Goal: Navigation & Orientation: Find specific page/section

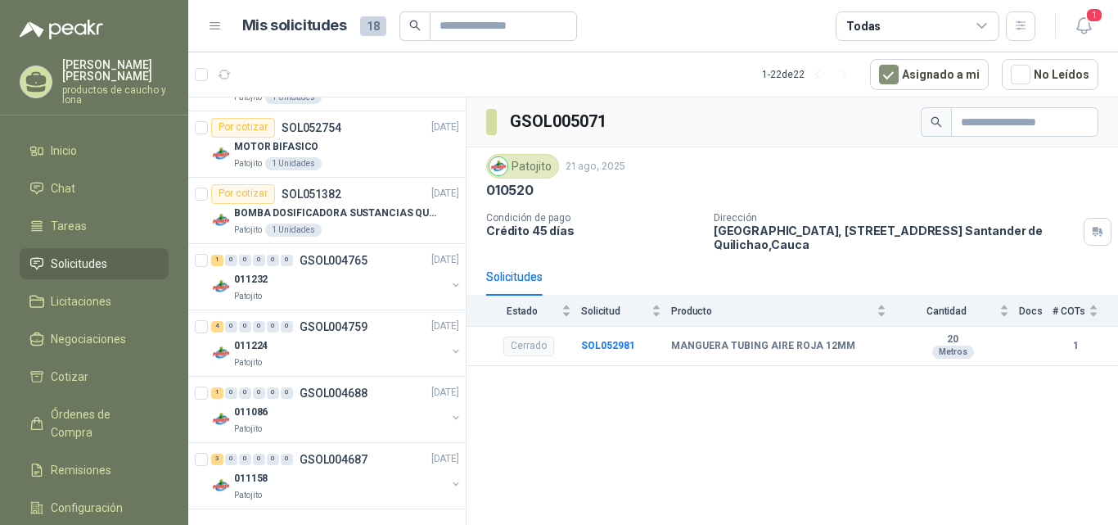
scroll to position [1482, 0]
click at [218, 457] on div "3" at bounding box center [217, 457] width 12 height 11
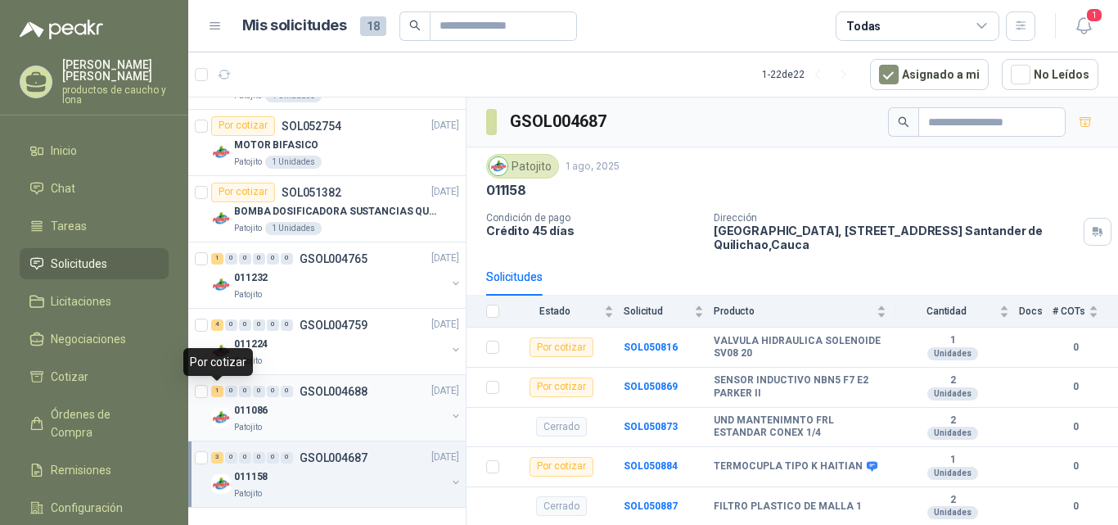
click at [215, 391] on div "1" at bounding box center [217, 391] width 12 height 11
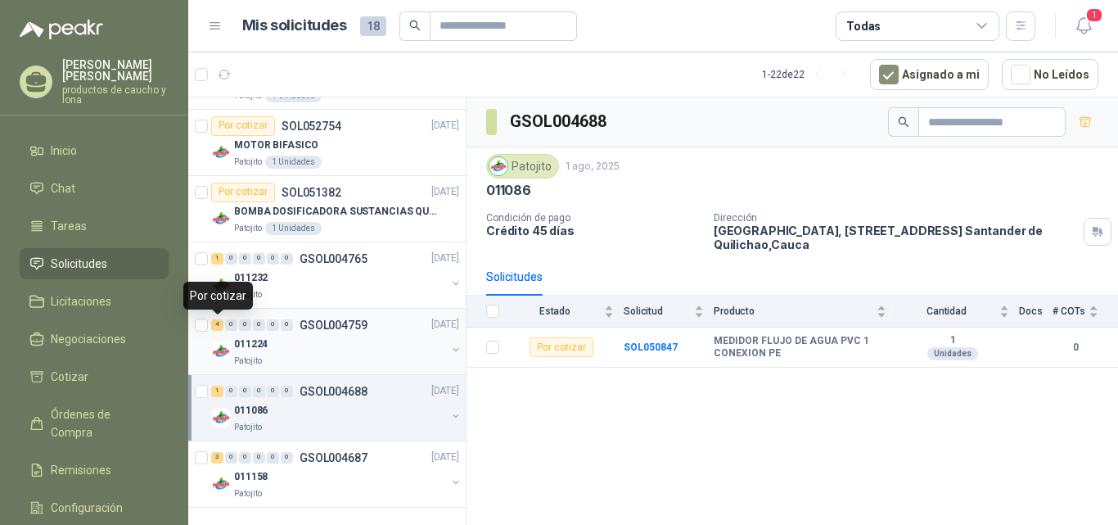
click at [219, 325] on div "4" at bounding box center [217, 324] width 12 height 11
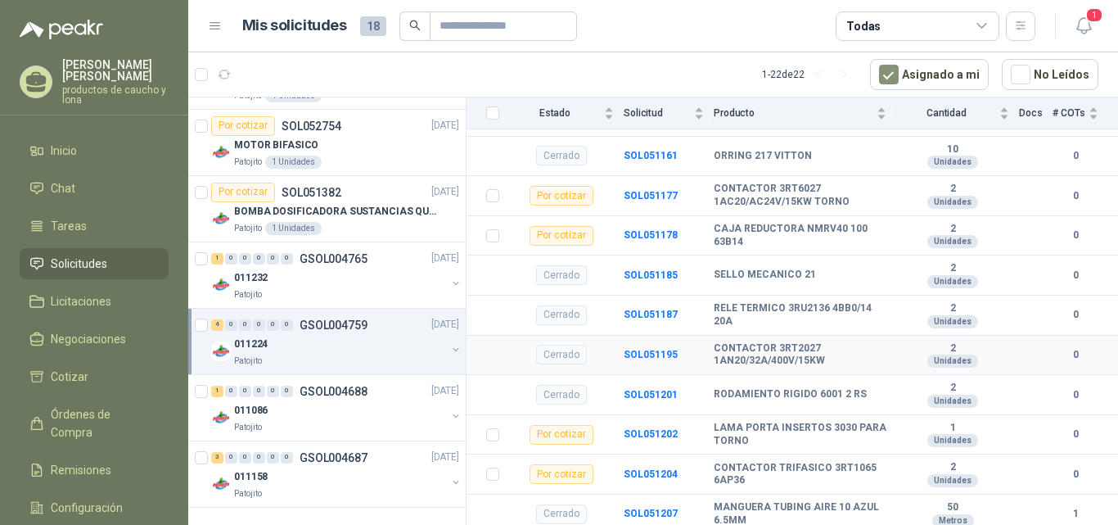
scroll to position [354, 0]
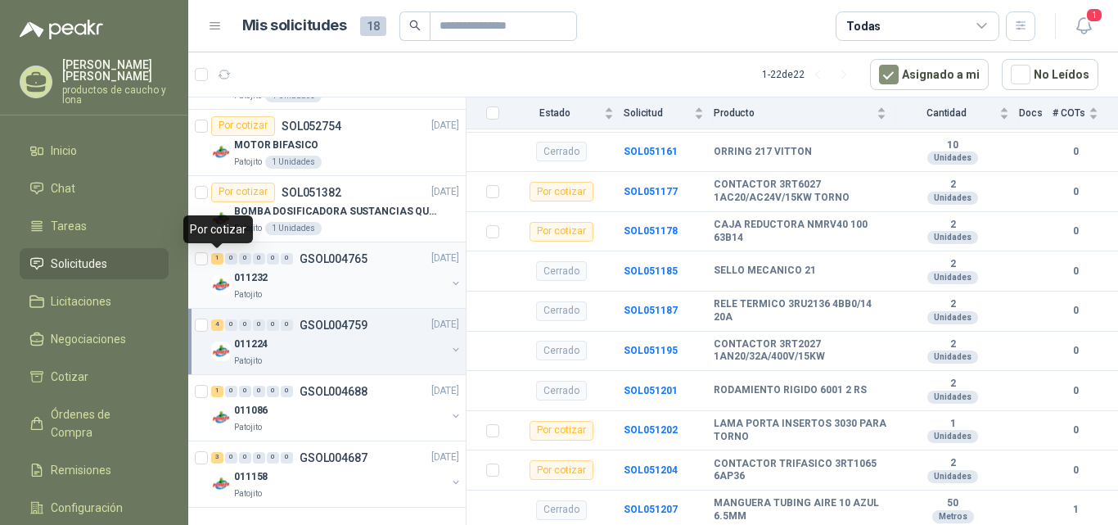
click at [213, 260] on div "1" at bounding box center [217, 258] width 12 height 11
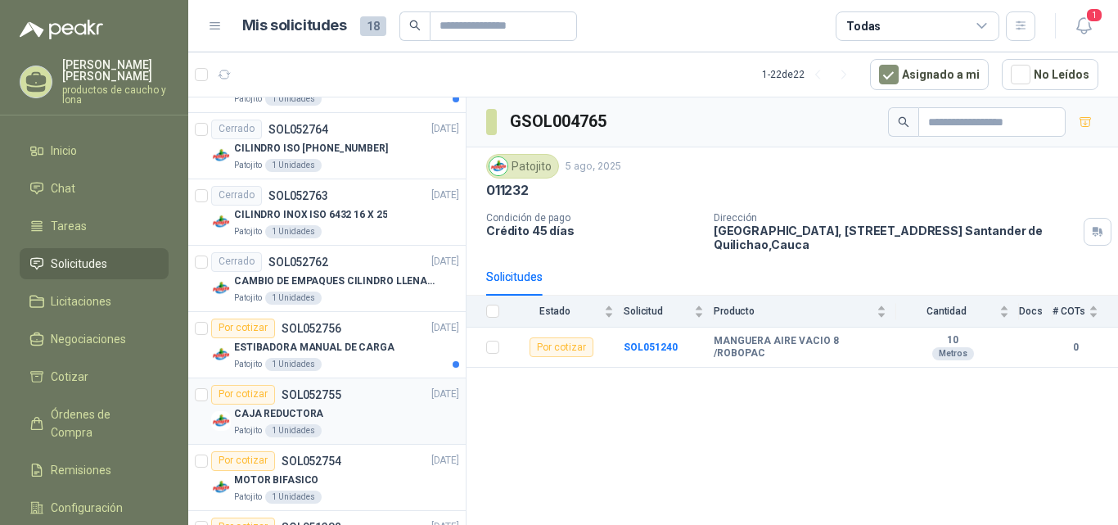
scroll to position [1482, 0]
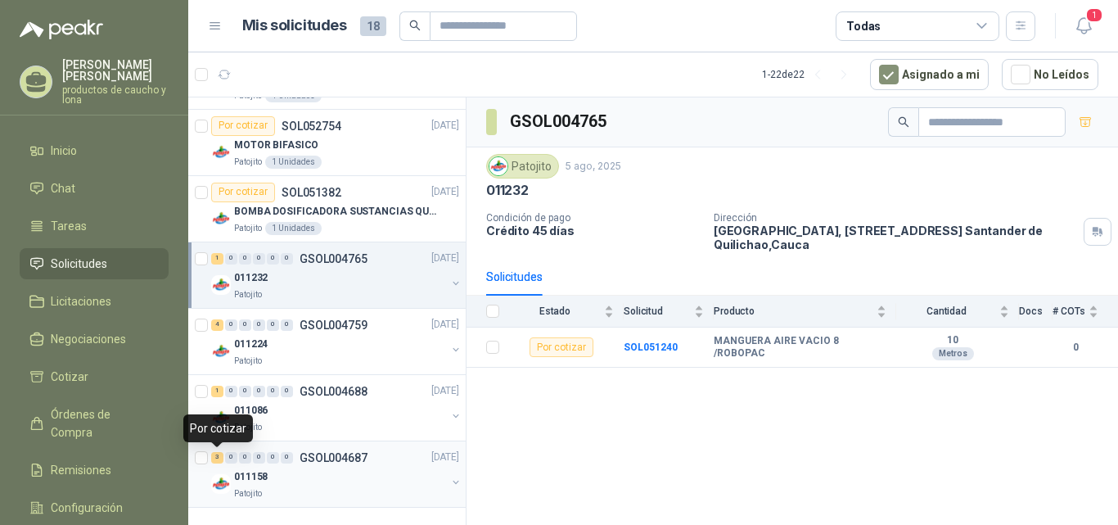
click at [213, 455] on div "3" at bounding box center [217, 457] width 12 height 11
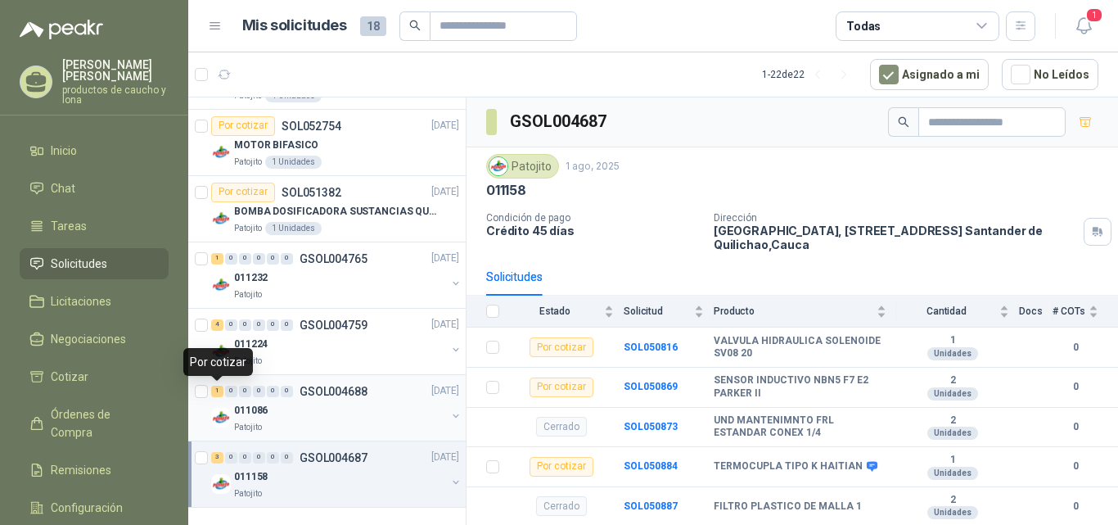
click at [219, 393] on div "1" at bounding box center [217, 391] width 12 height 11
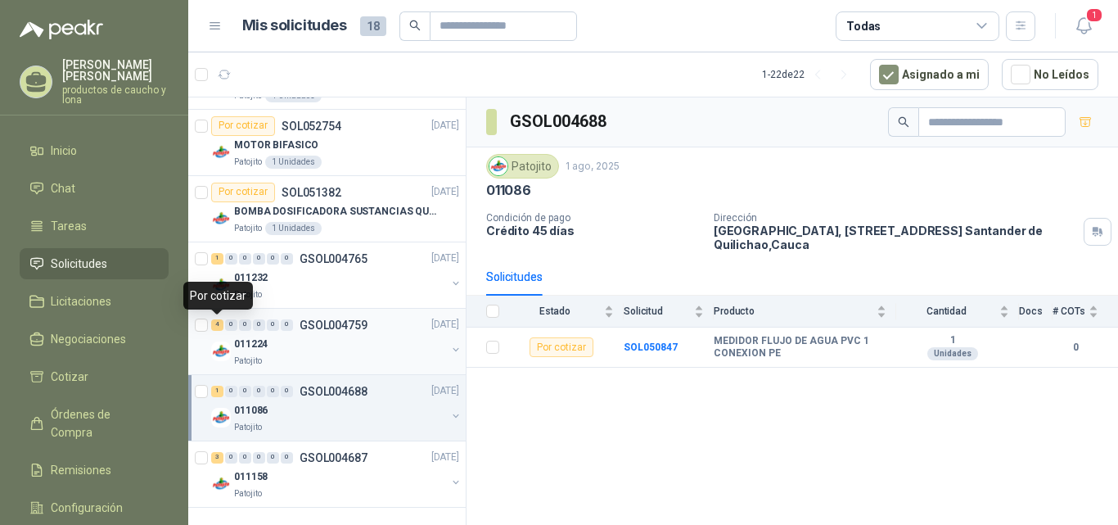
click at [215, 327] on div "4" at bounding box center [217, 324] width 12 height 11
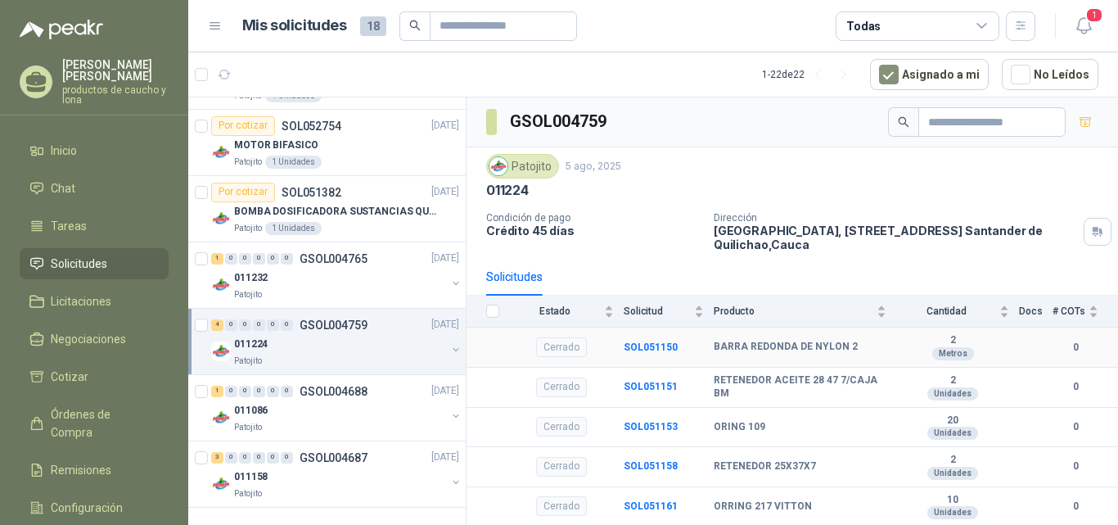
scroll to position [354, 0]
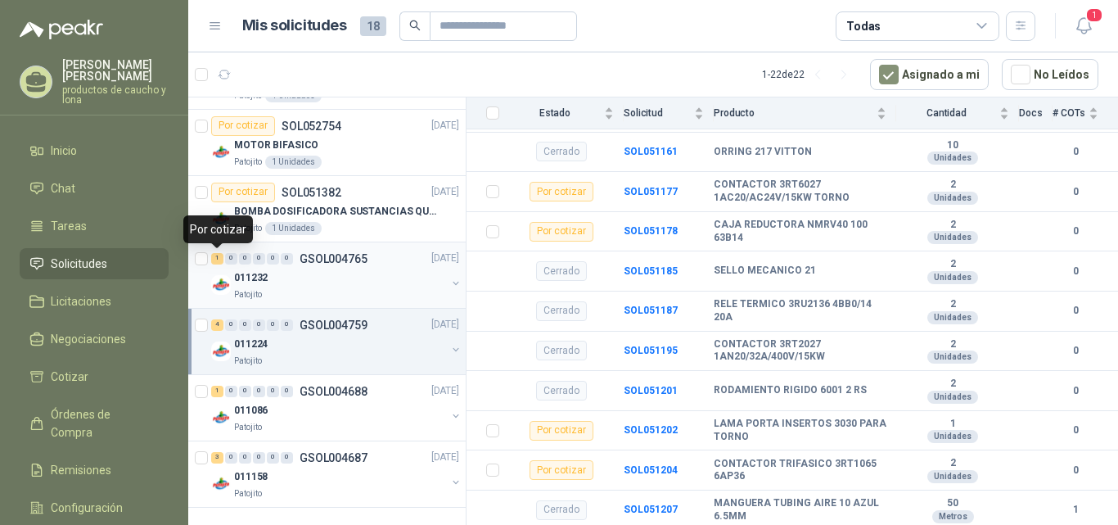
click at [215, 257] on div "1" at bounding box center [217, 258] width 12 height 11
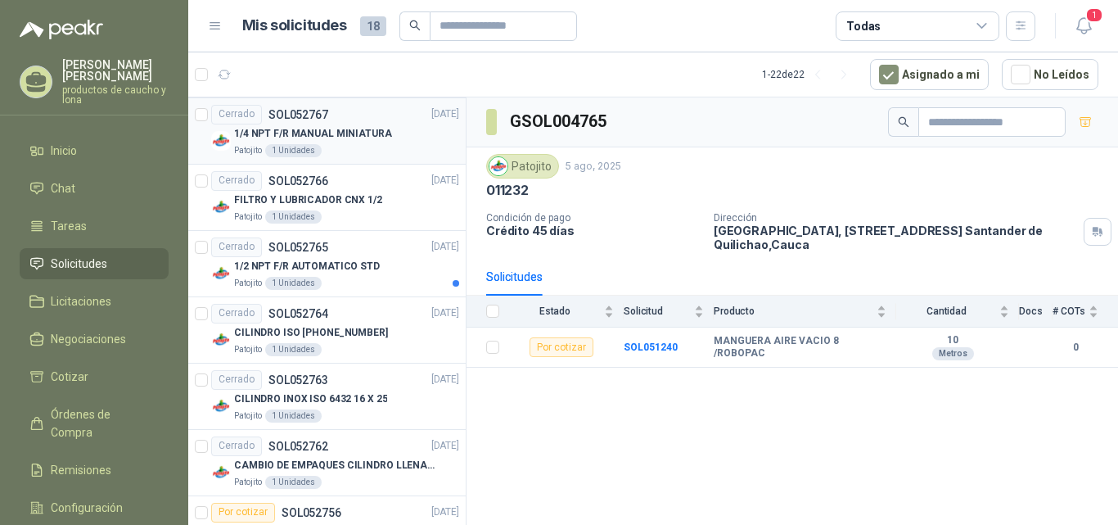
scroll to position [991, 0]
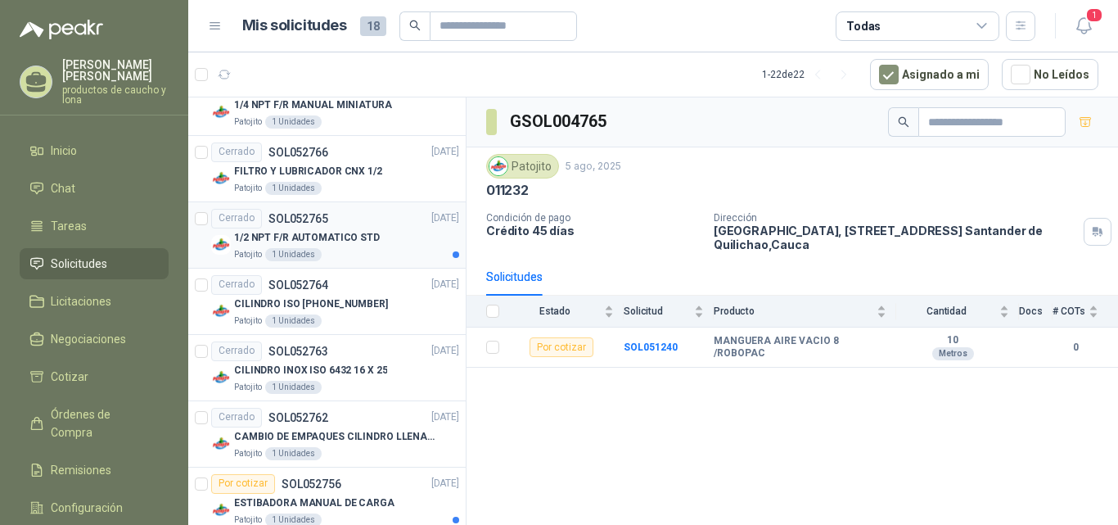
click at [333, 246] on div "1/2 NPT F/R AUTOMATICO STD" at bounding box center [346, 238] width 225 height 20
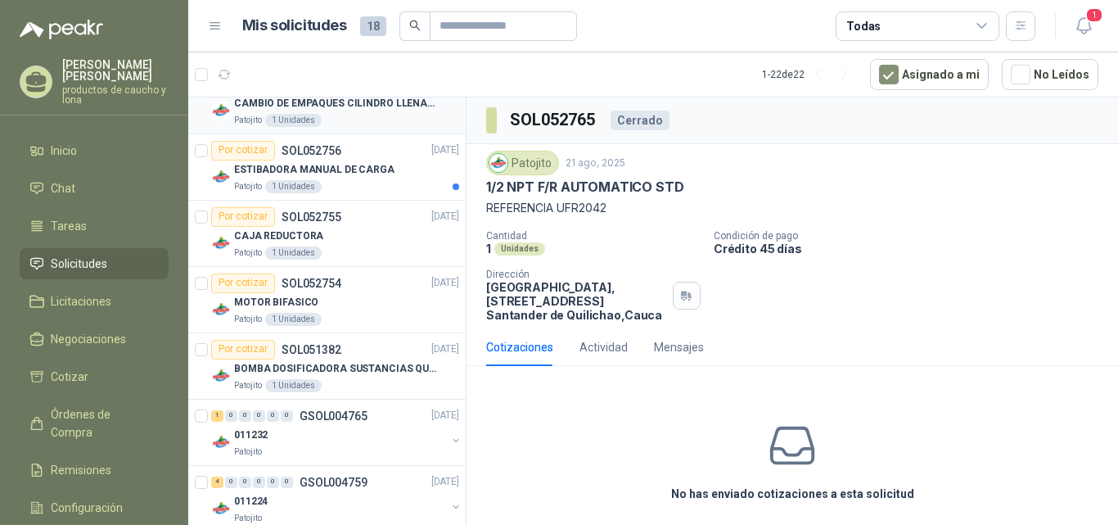
scroll to position [1482, 0]
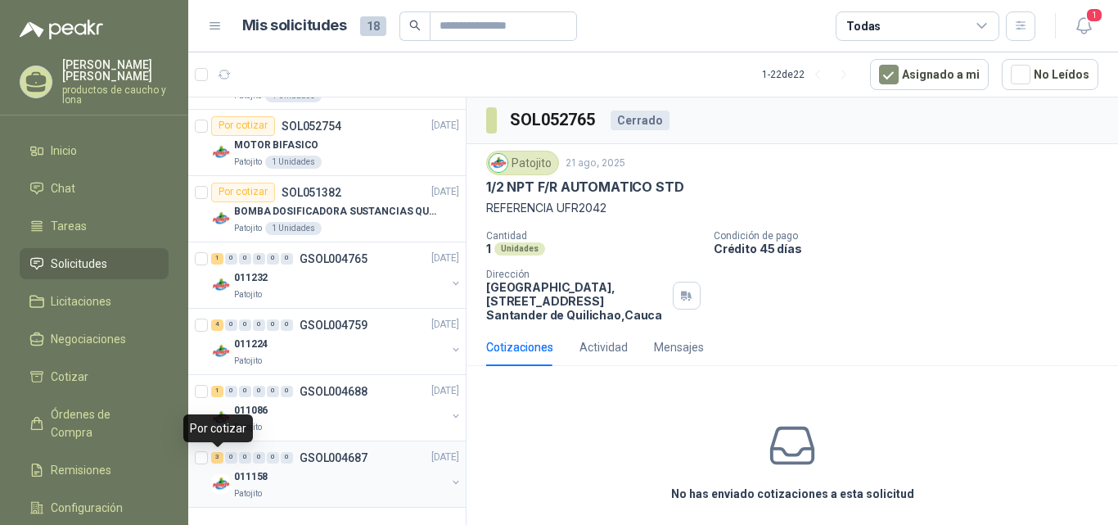
click at [219, 458] on div "3" at bounding box center [217, 457] width 12 height 11
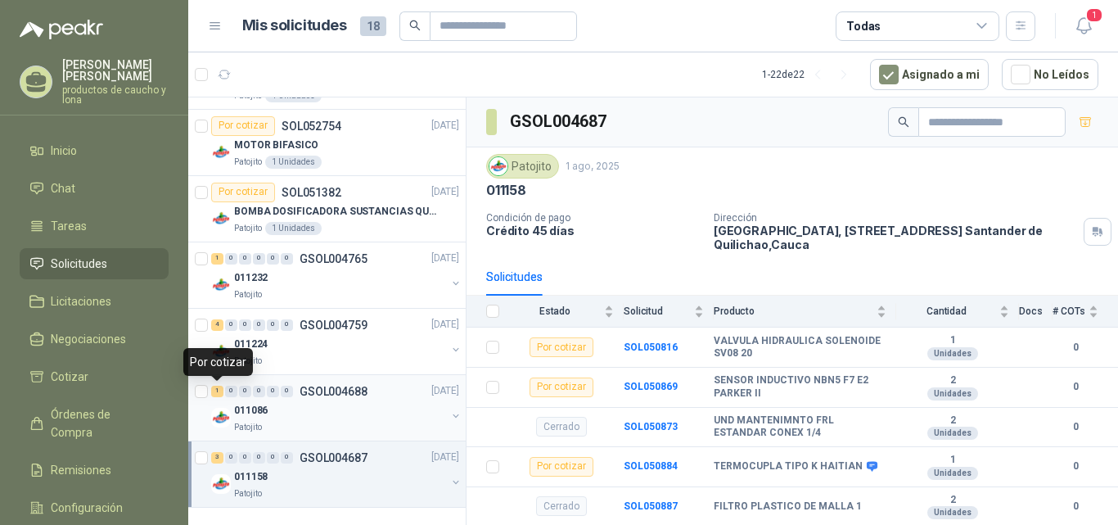
click at [220, 392] on div "1" at bounding box center [217, 391] width 12 height 11
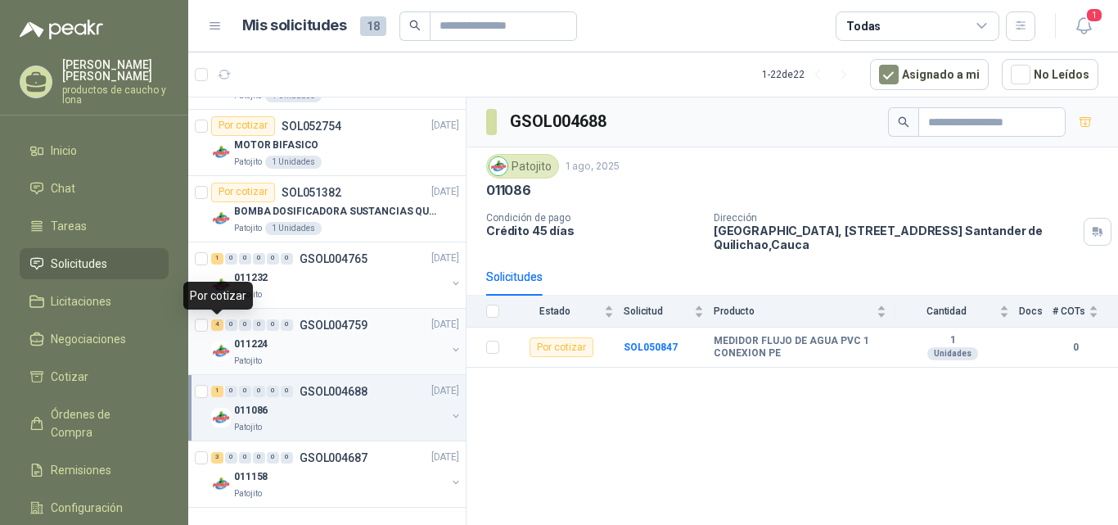
click at [217, 327] on div "4" at bounding box center [217, 324] width 12 height 11
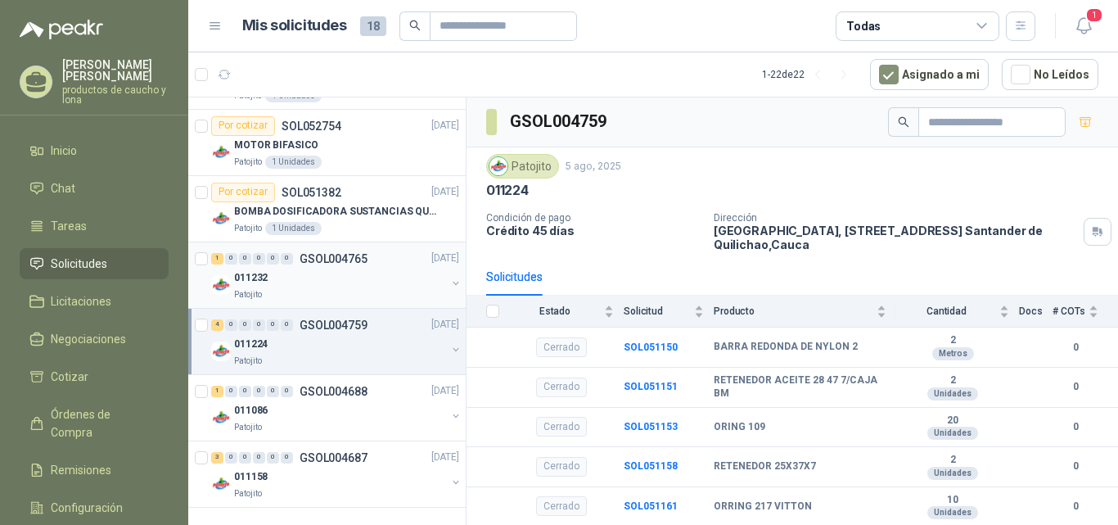
click at [216, 258] on div "1" at bounding box center [217, 258] width 12 height 11
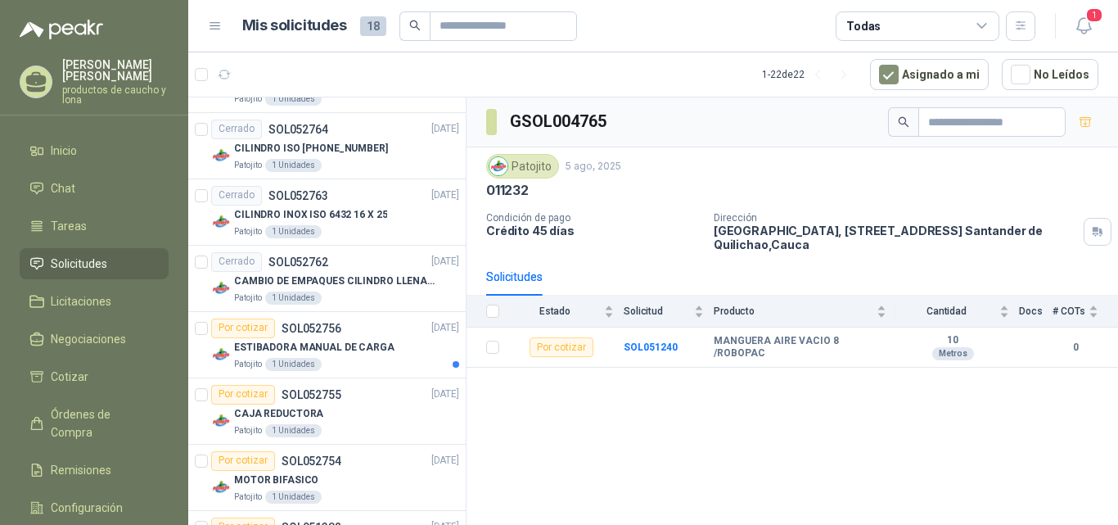
scroll to position [1482, 0]
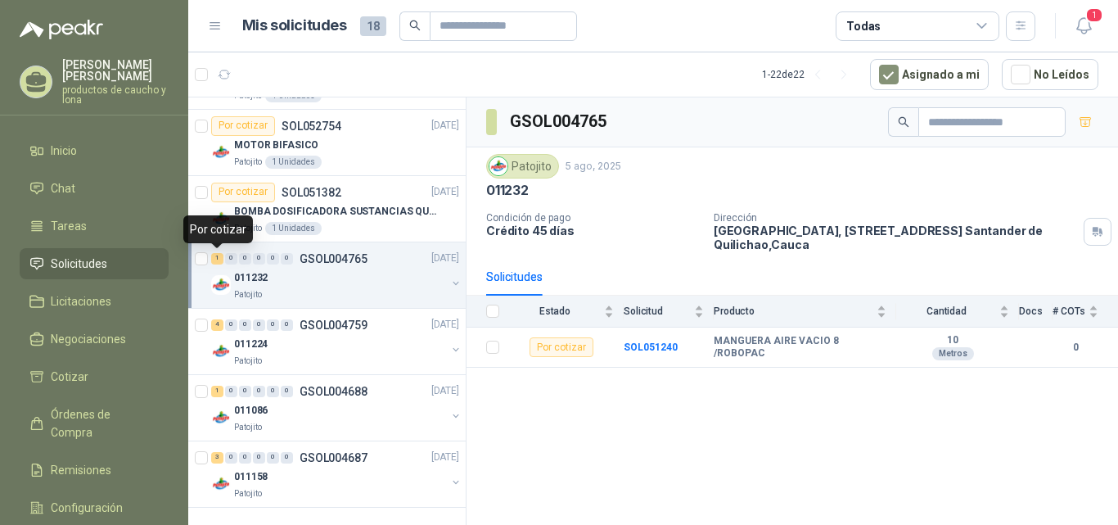
click at [219, 258] on div "1" at bounding box center [217, 258] width 12 height 11
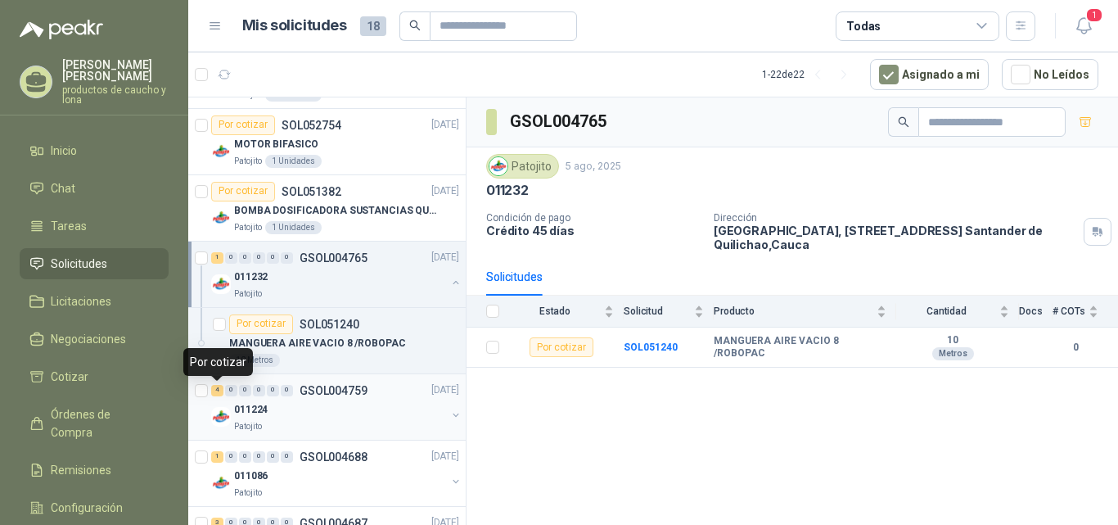
click at [220, 392] on div "4" at bounding box center [217, 390] width 12 height 11
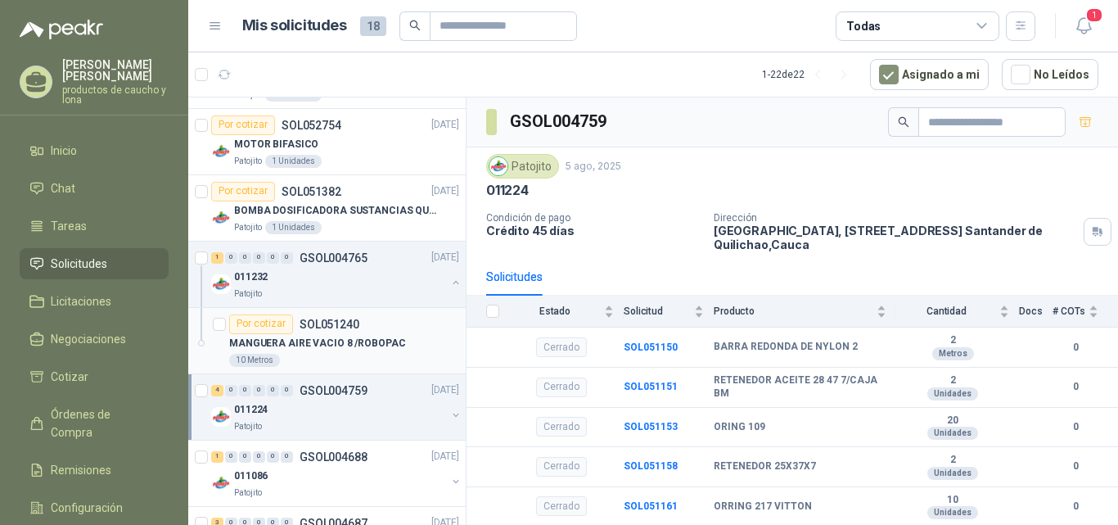
scroll to position [1548, 0]
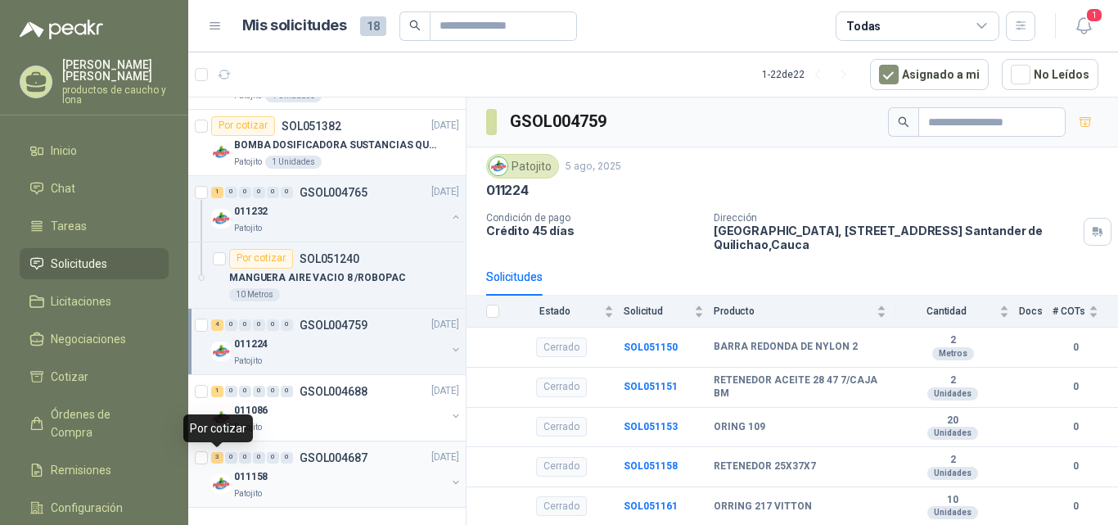
click at [218, 452] on div "3" at bounding box center [217, 457] width 12 height 11
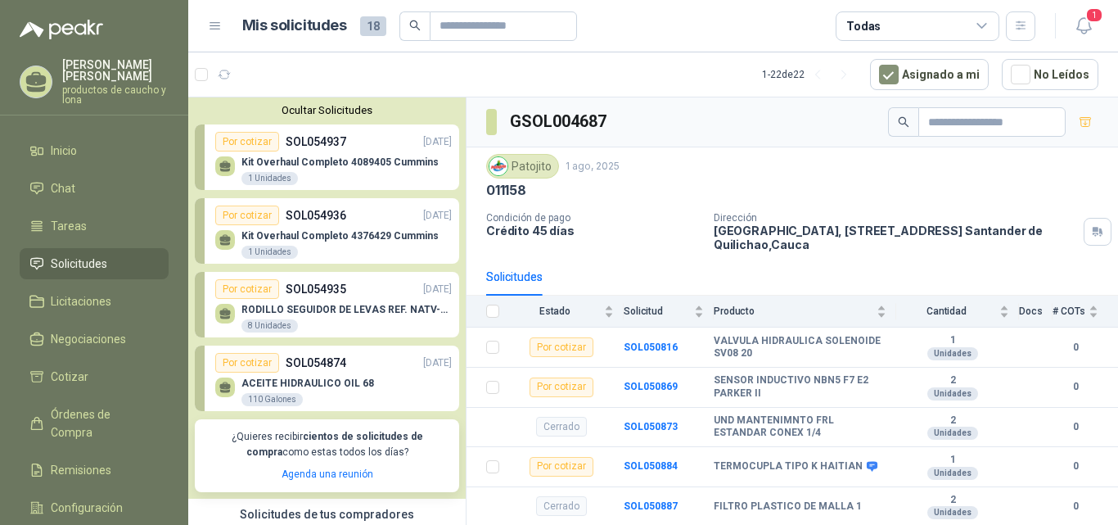
click at [334, 166] on p "Kit Overhaul Completo 4089405 Cummins" at bounding box center [340, 161] width 197 height 11
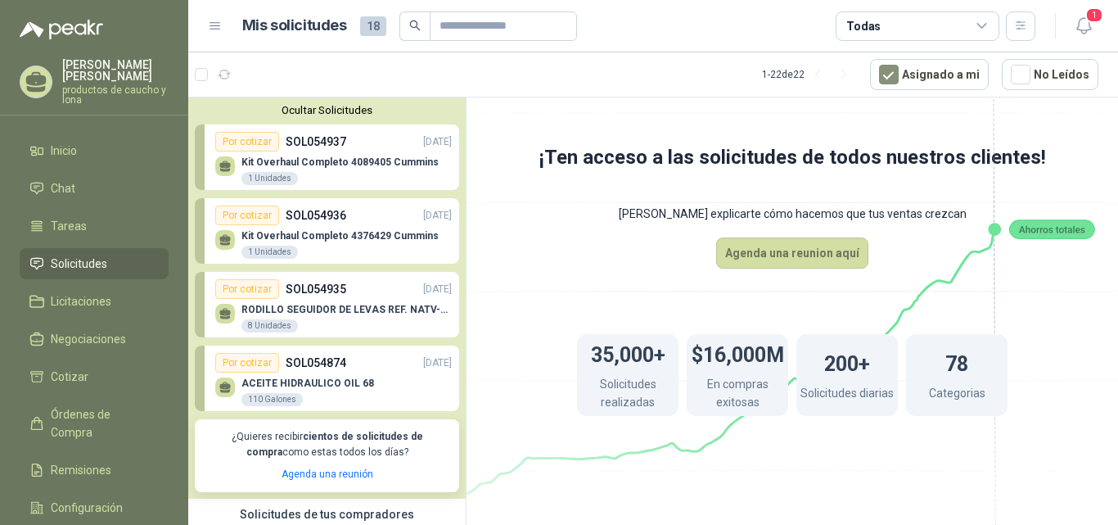
scroll to position [164, 0]
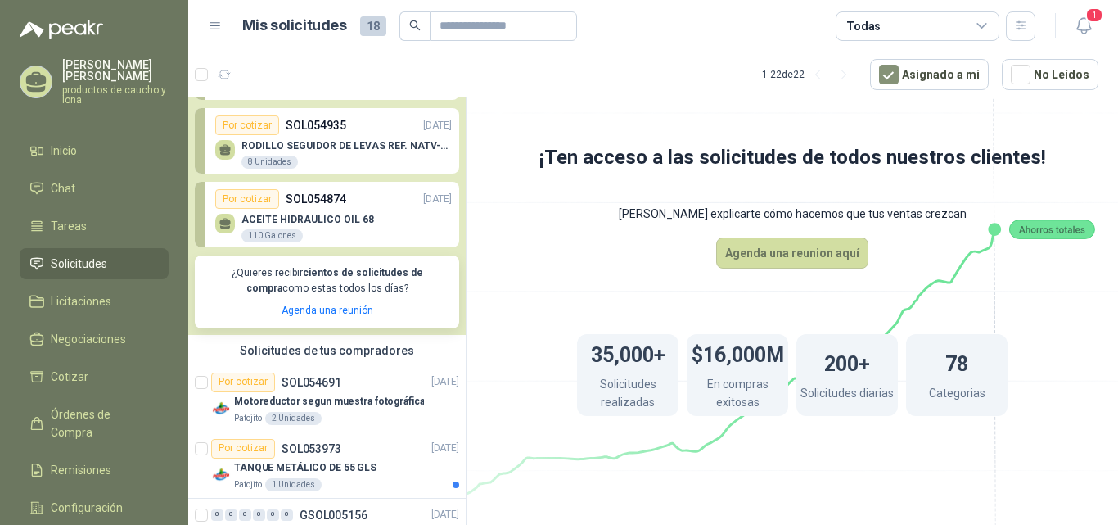
click at [332, 214] on div "ACEITE HIDRAULICO OIL 68 110 Galones" at bounding box center [333, 226] width 237 height 34
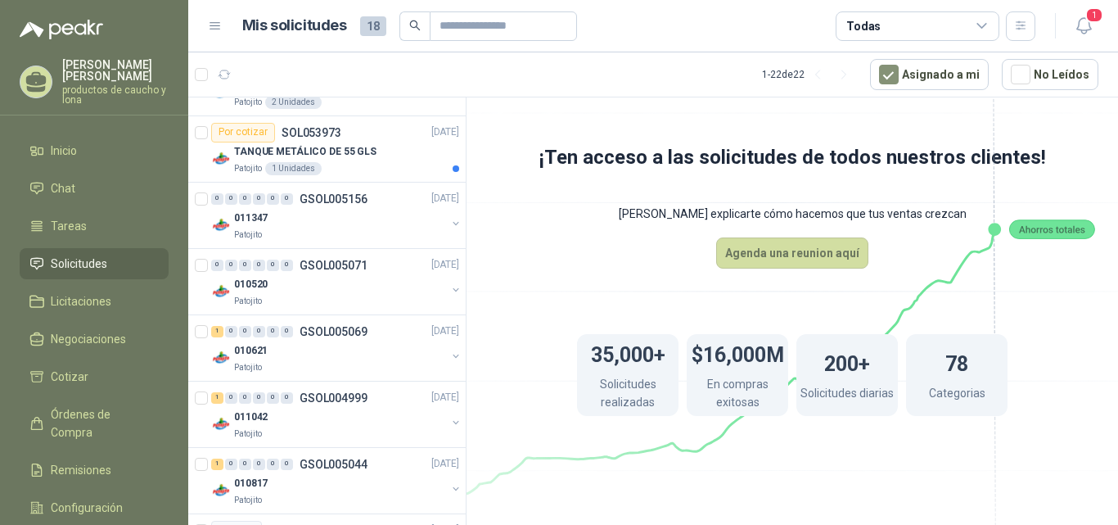
scroll to position [491, 0]
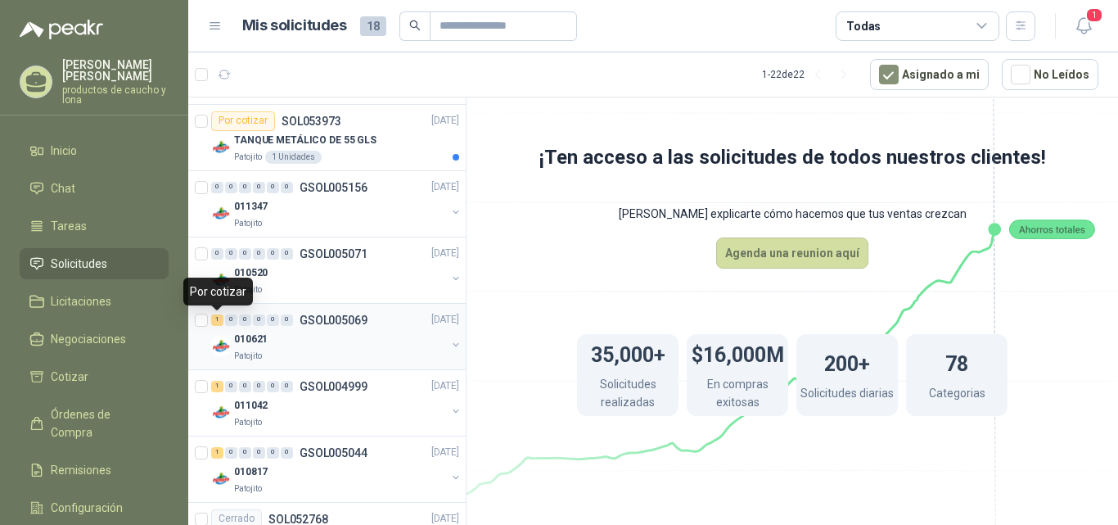
click at [214, 320] on div "1" at bounding box center [217, 319] width 12 height 11
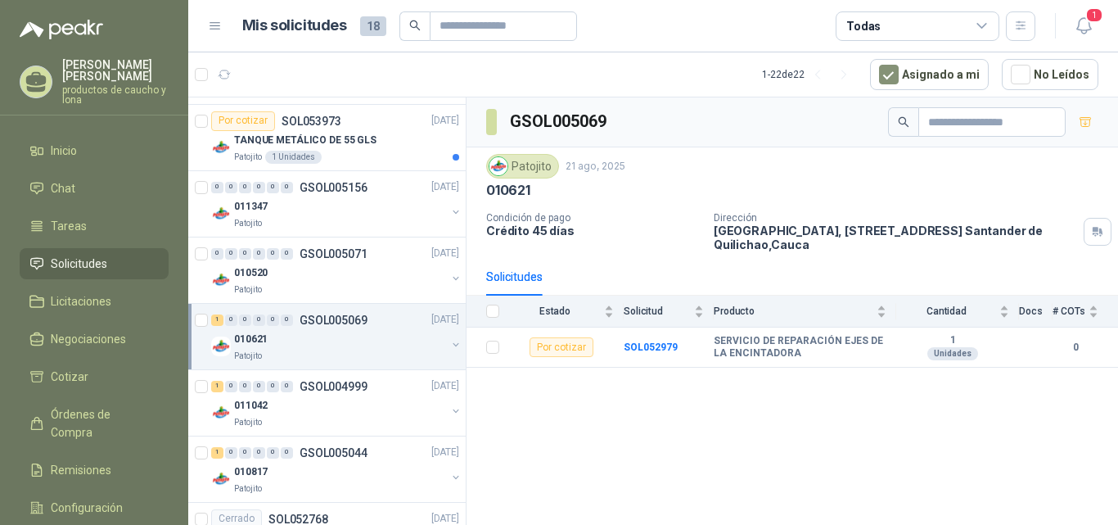
scroll to position [655, 0]
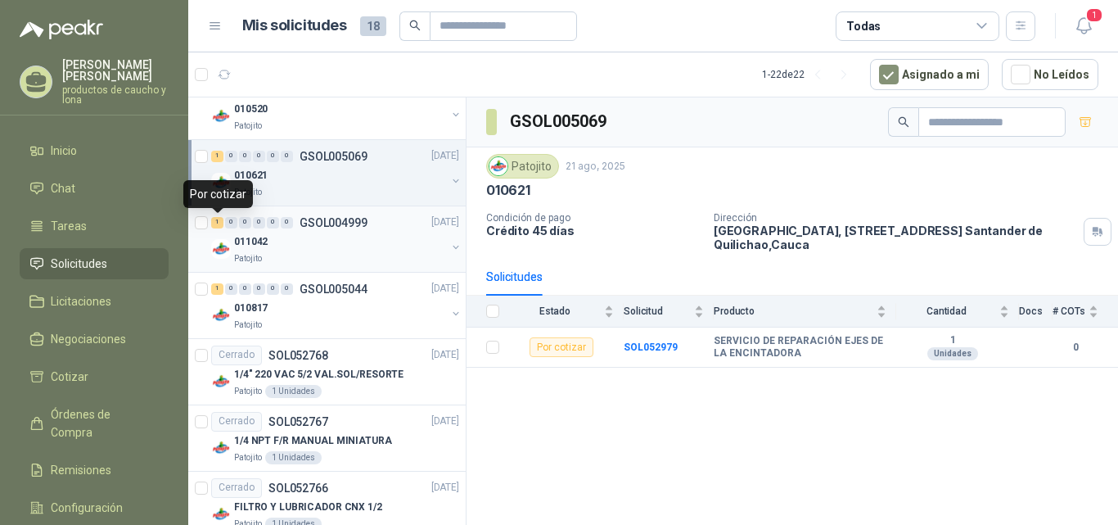
click at [216, 226] on div "1" at bounding box center [217, 222] width 12 height 11
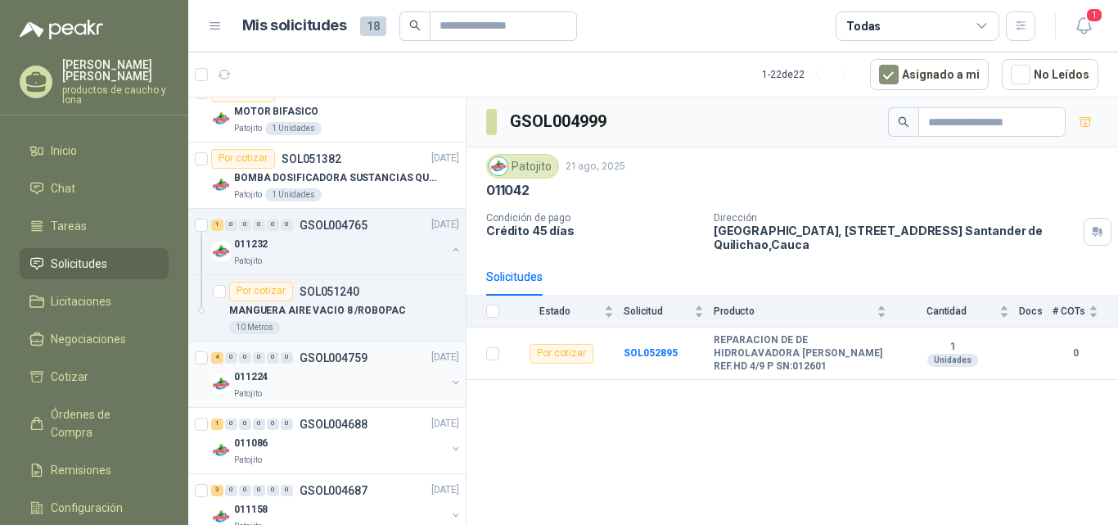
scroll to position [1548, 0]
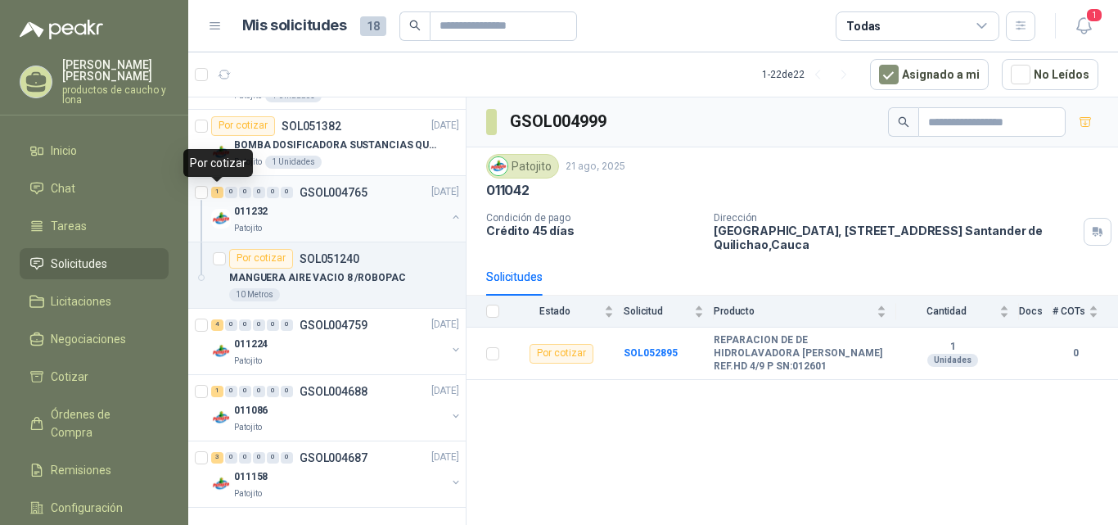
click at [214, 192] on div "1" at bounding box center [217, 192] width 12 height 11
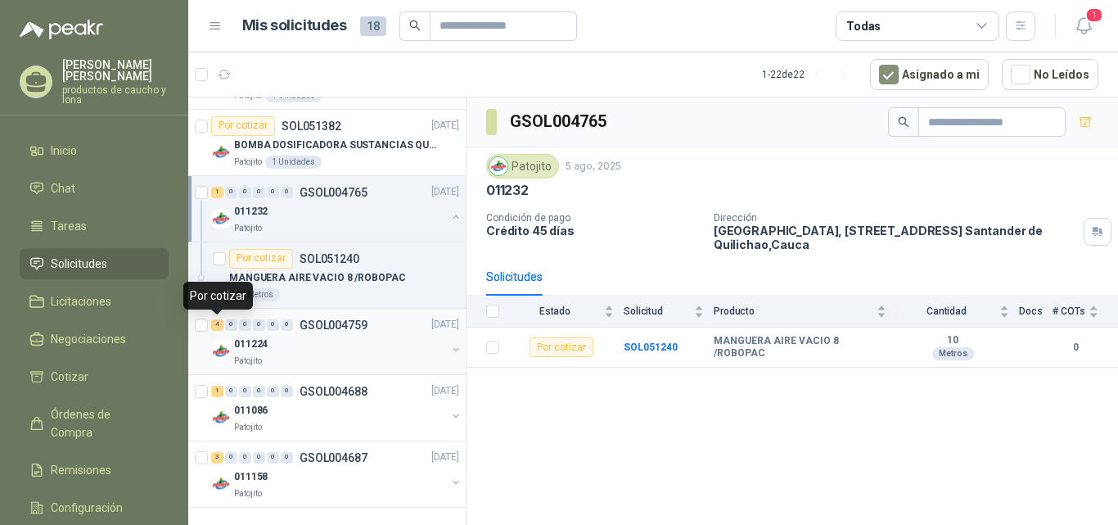
click at [214, 323] on div "4" at bounding box center [217, 324] width 12 height 11
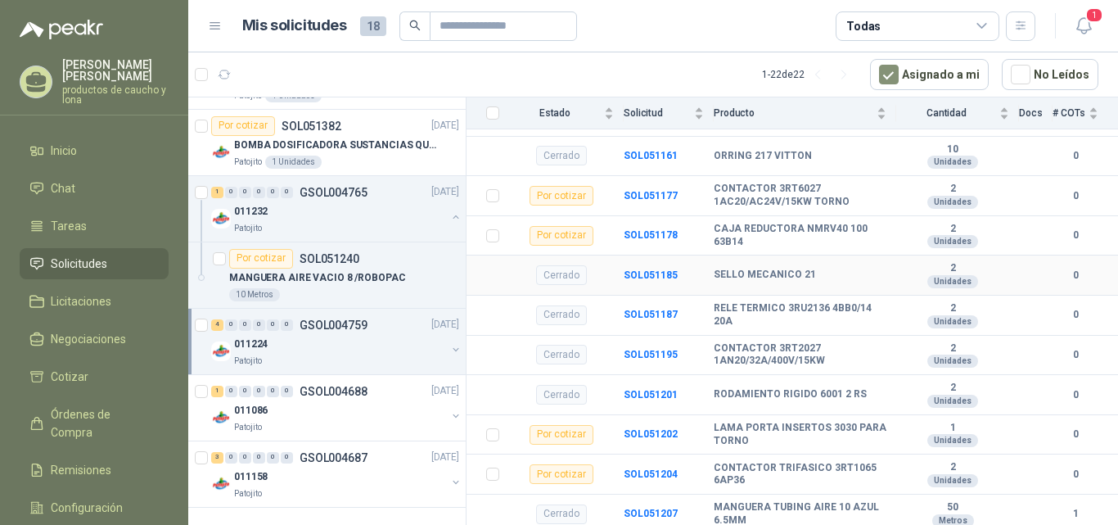
scroll to position [354, 0]
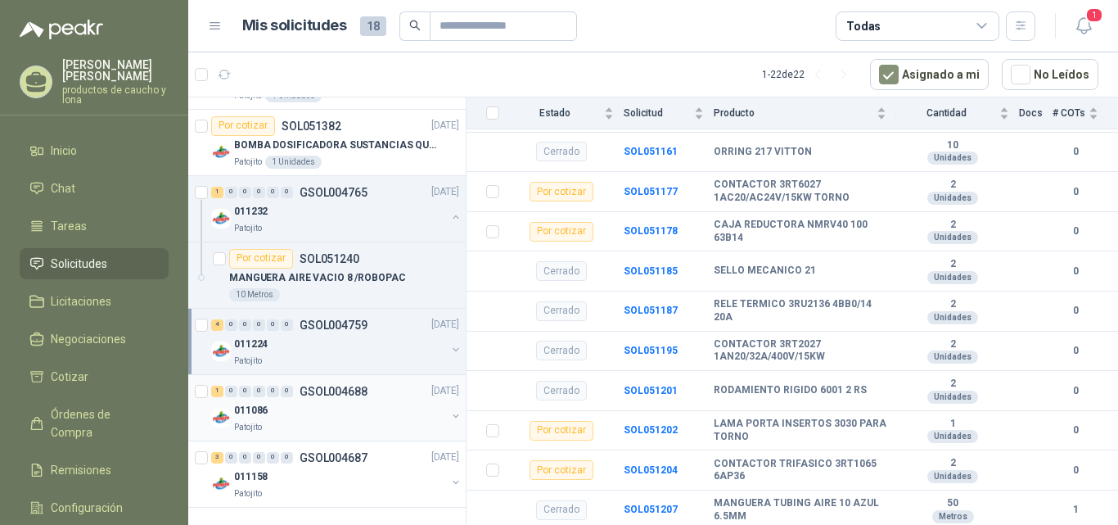
click at [214, 394] on div "1" at bounding box center [217, 391] width 12 height 11
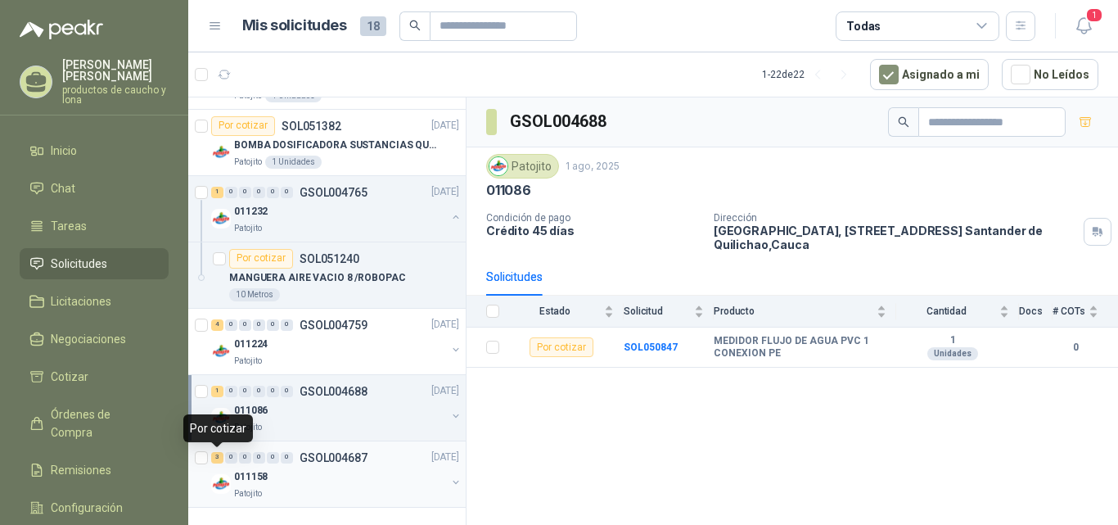
click at [219, 460] on div "3" at bounding box center [217, 457] width 12 height 11
